Goal: Information Seeking & Learning: Learn about a topic

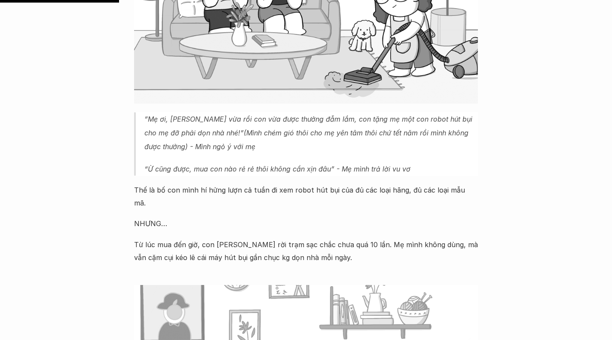
scroll to position [718, 0]
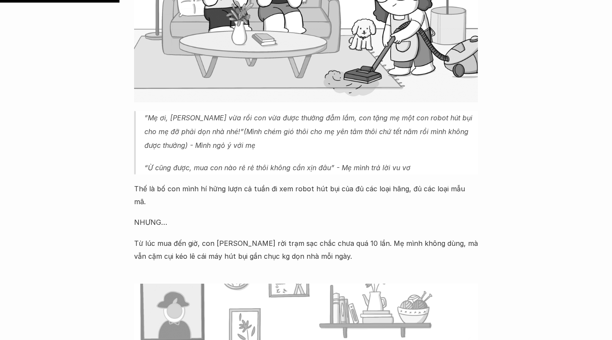
click at [247, 216] on p "NHƯNG…" at bounding box center [306, 222] width 344 height 13
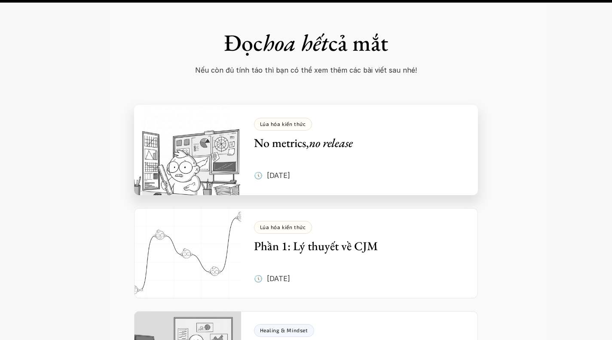
scroll to position [4165, 0]
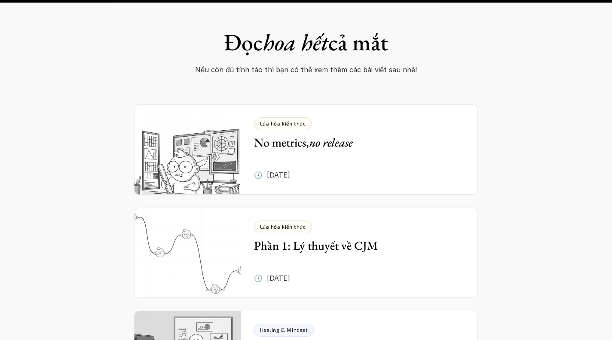
click at [531, 129] on div "Đọc hoa hết cả mắt Nếu còn đủ tính táo thì bạn có thể xem thêm các bài viết sau…" at bounding box center [306, 206] width 612 height 458
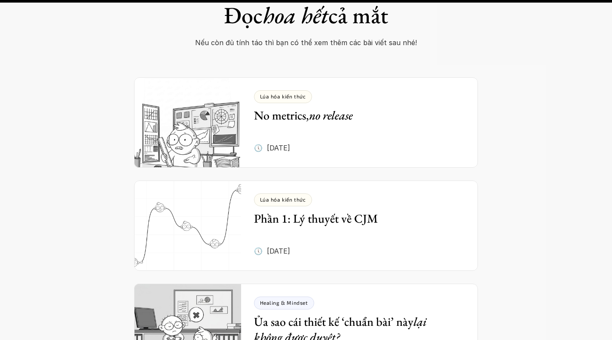
scroll to position [4193, 0]
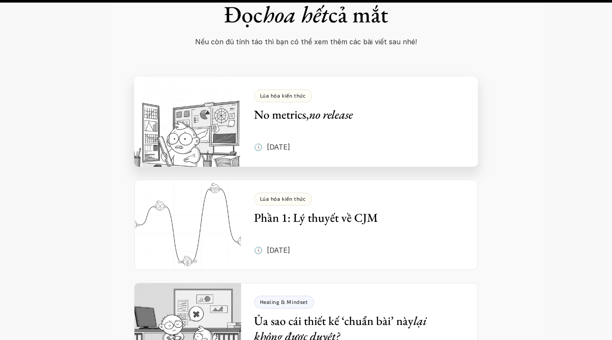
click at [371, 76] on div "Lúa hóa kiến thức No metrics, no release 🕔 [DATE]" at bounding box center [366, 121] width 224 height 90
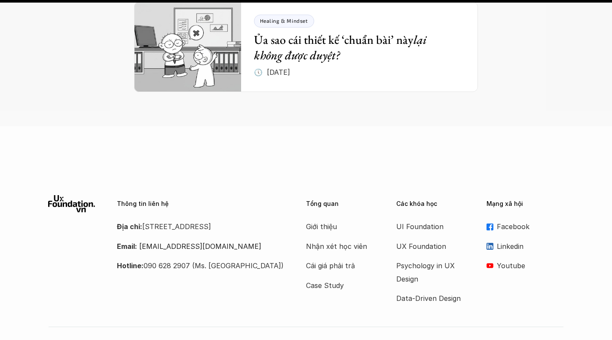
scroll to position [4478, 0]
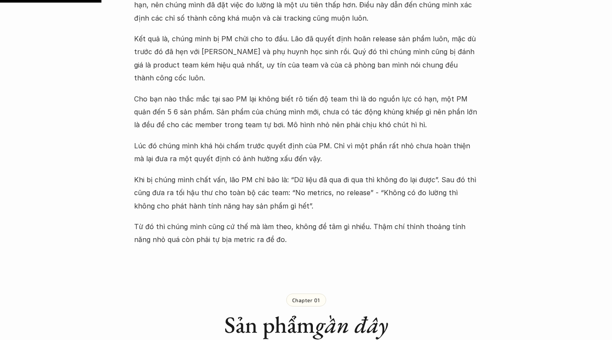
scroll to position [483, 0]
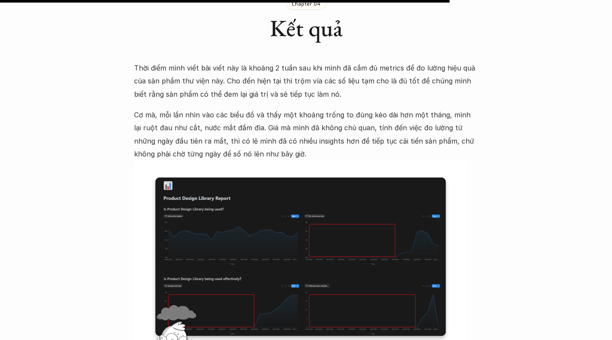
scroll to position [2368, 0]
